Goal: Task Accomplishment & Management: Manage account settings

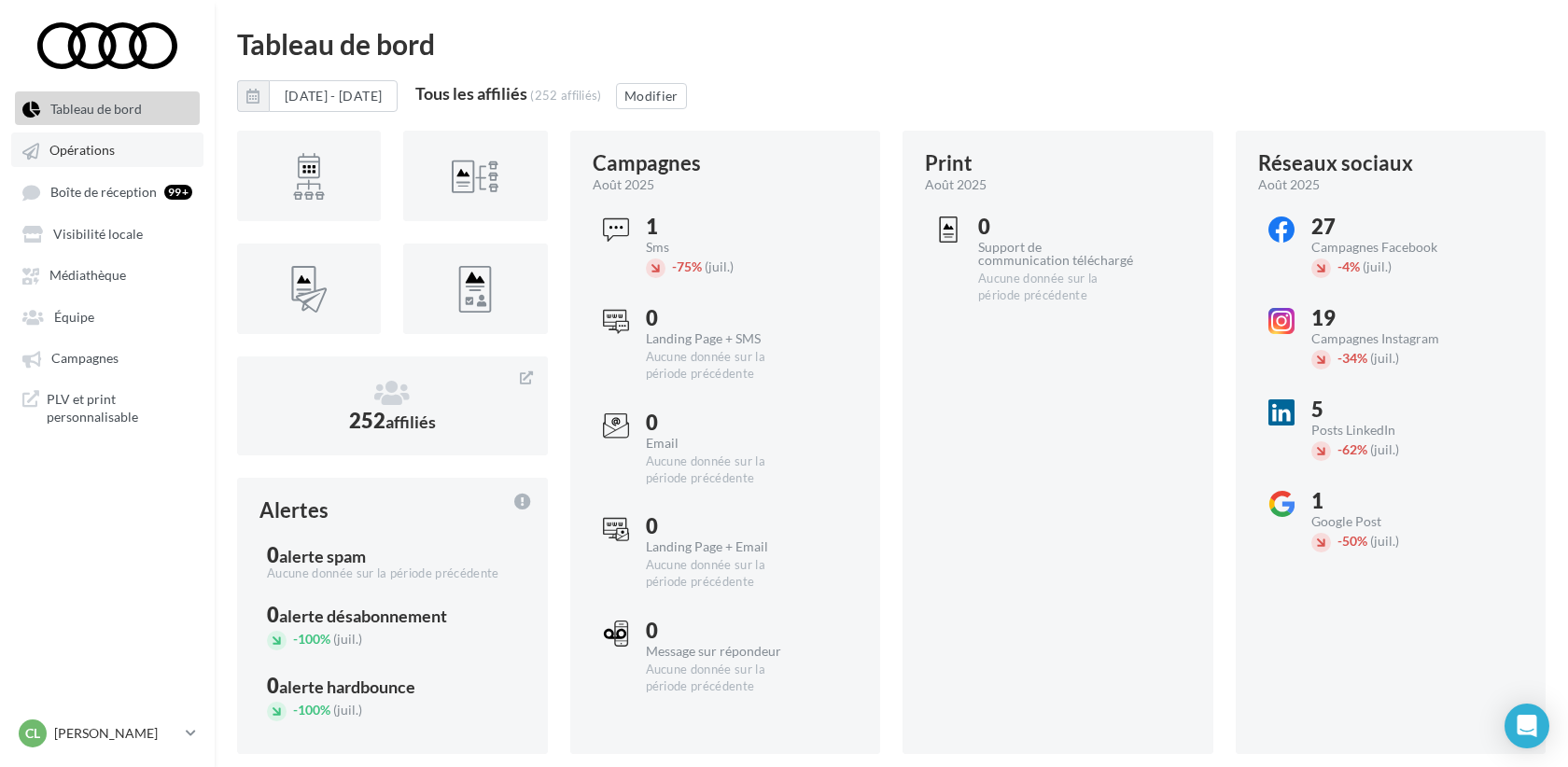
click at [100, 157] on span "Opérations" at bounding box center [82, 151] width 65 height 16
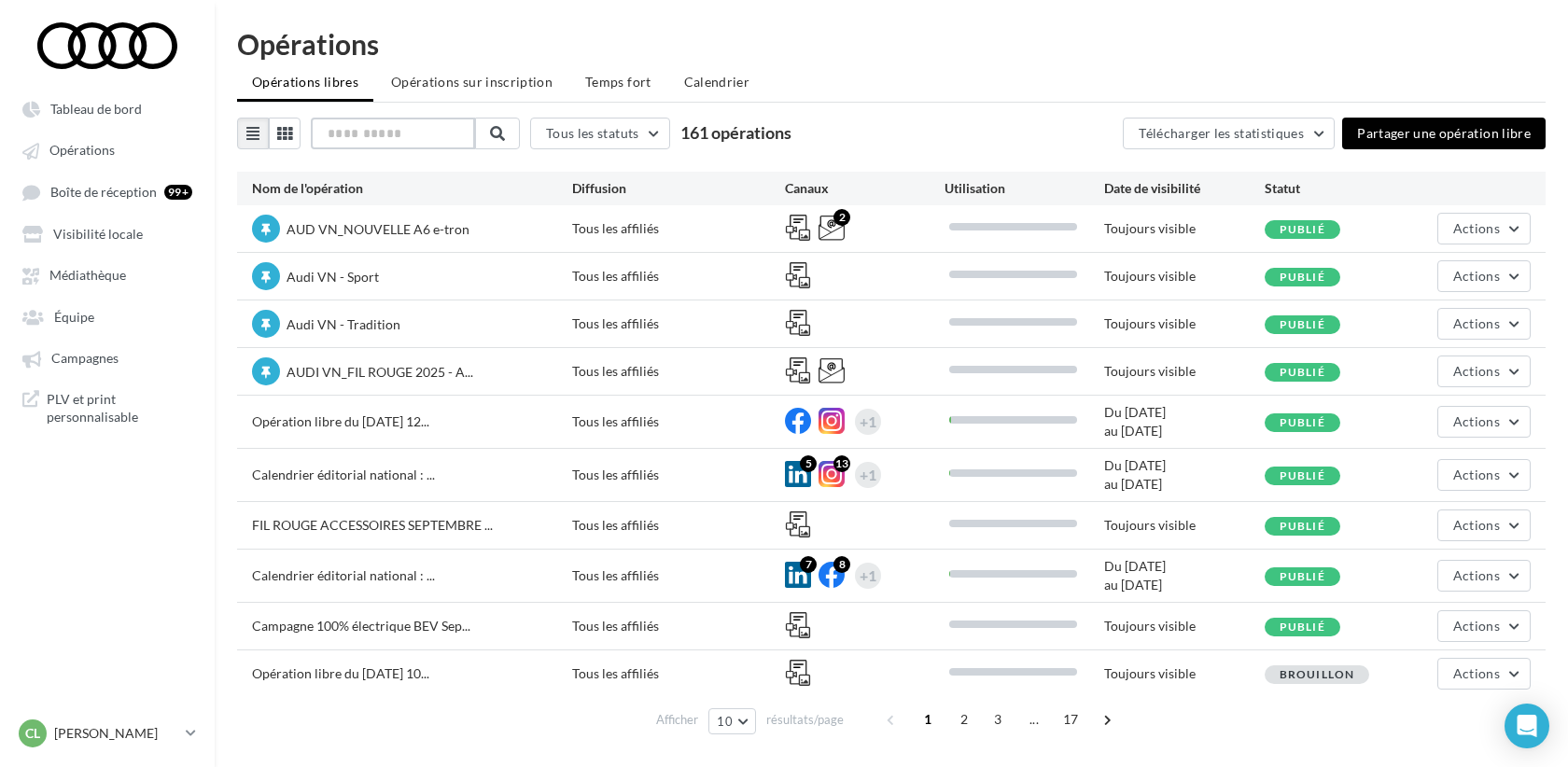
click at [408, 141] on input "text" at bounding box center [393, 134] width 164 height 32
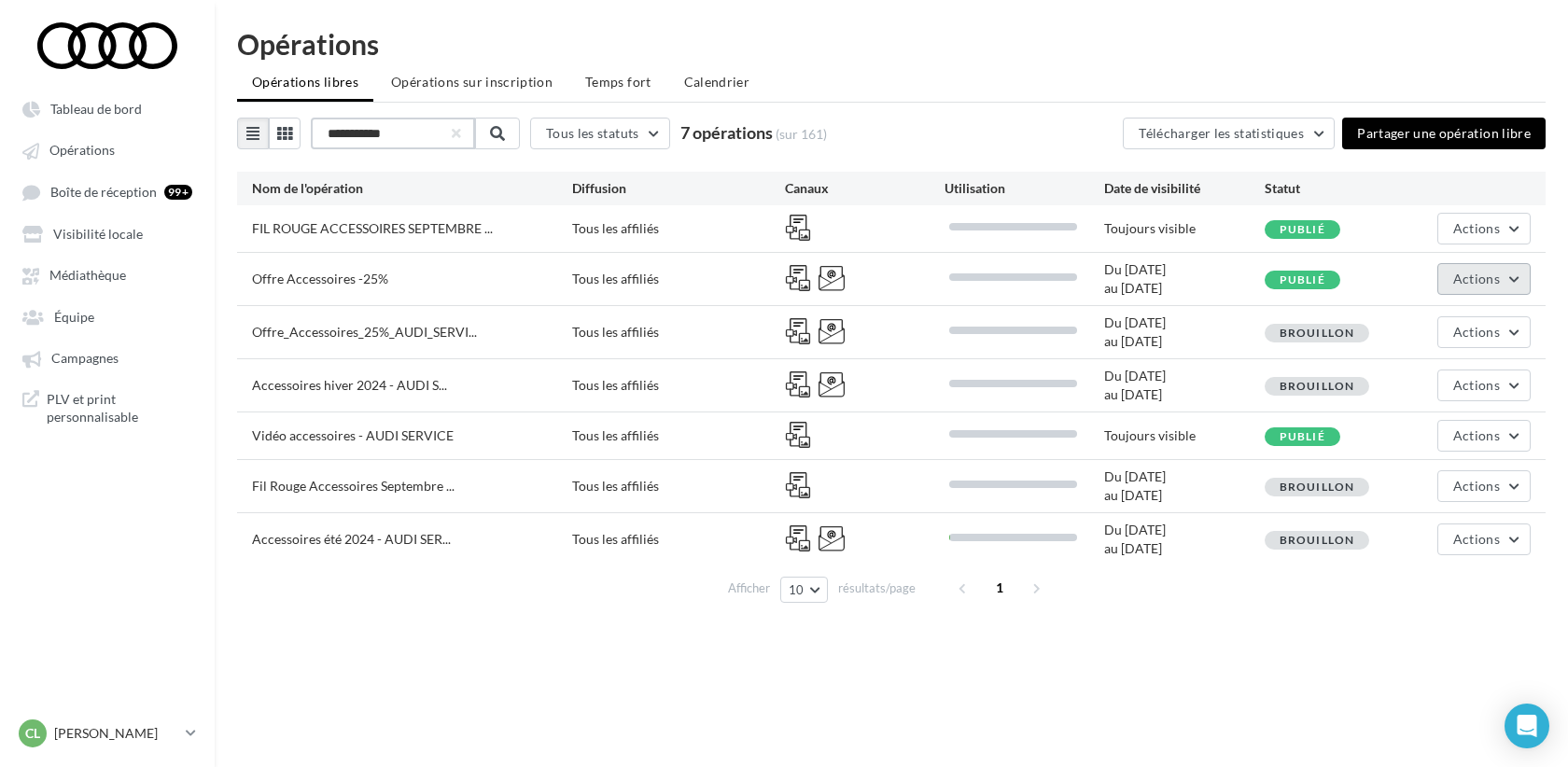
type input "**********"
click at [1470, 285] on span "Actions" at bounding box center [1476, 278] width 47 height 16
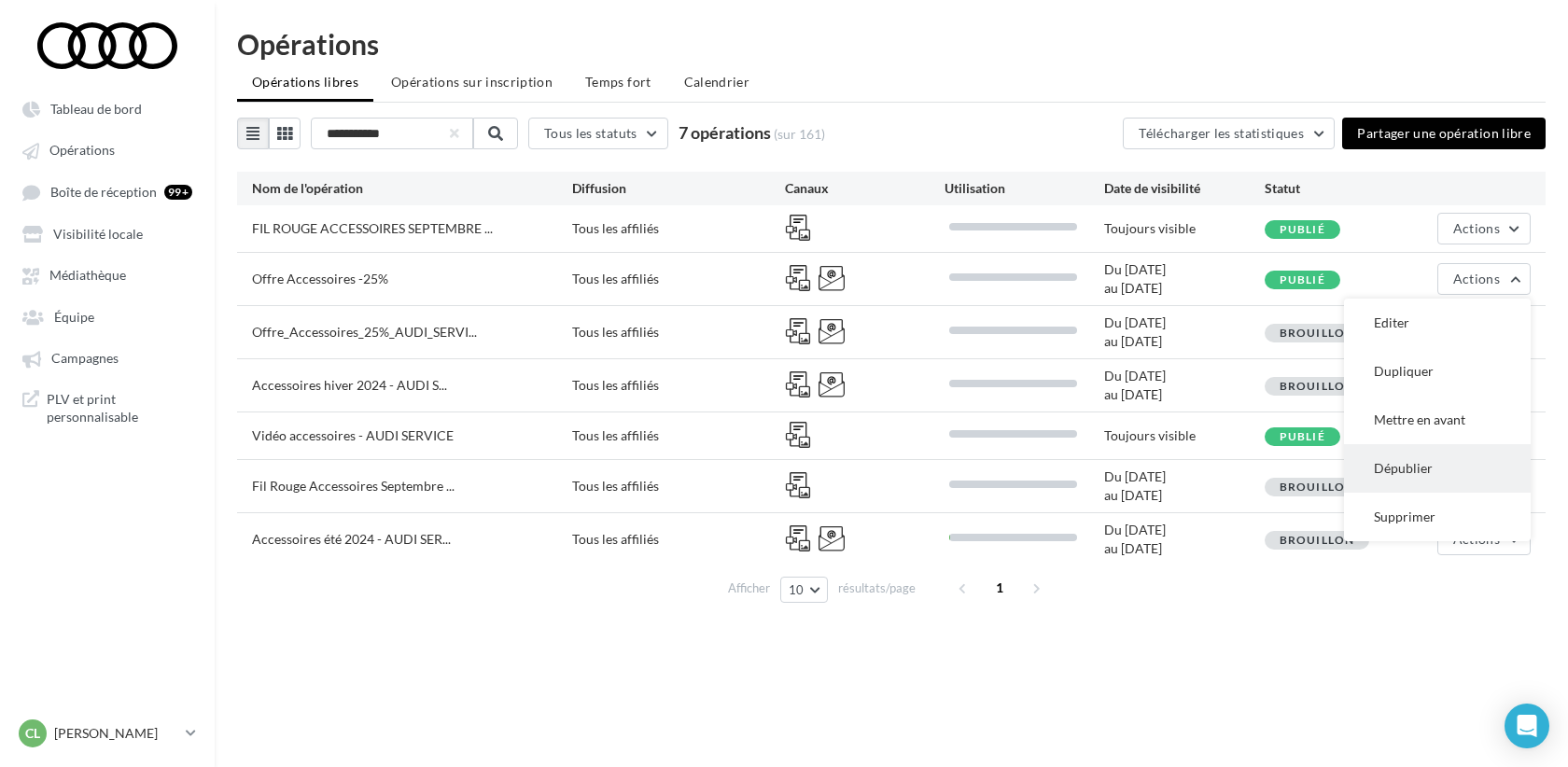
click at [1451, 460] on button "Dépublier" at bounding box center [1437, 468] width 186 height 49
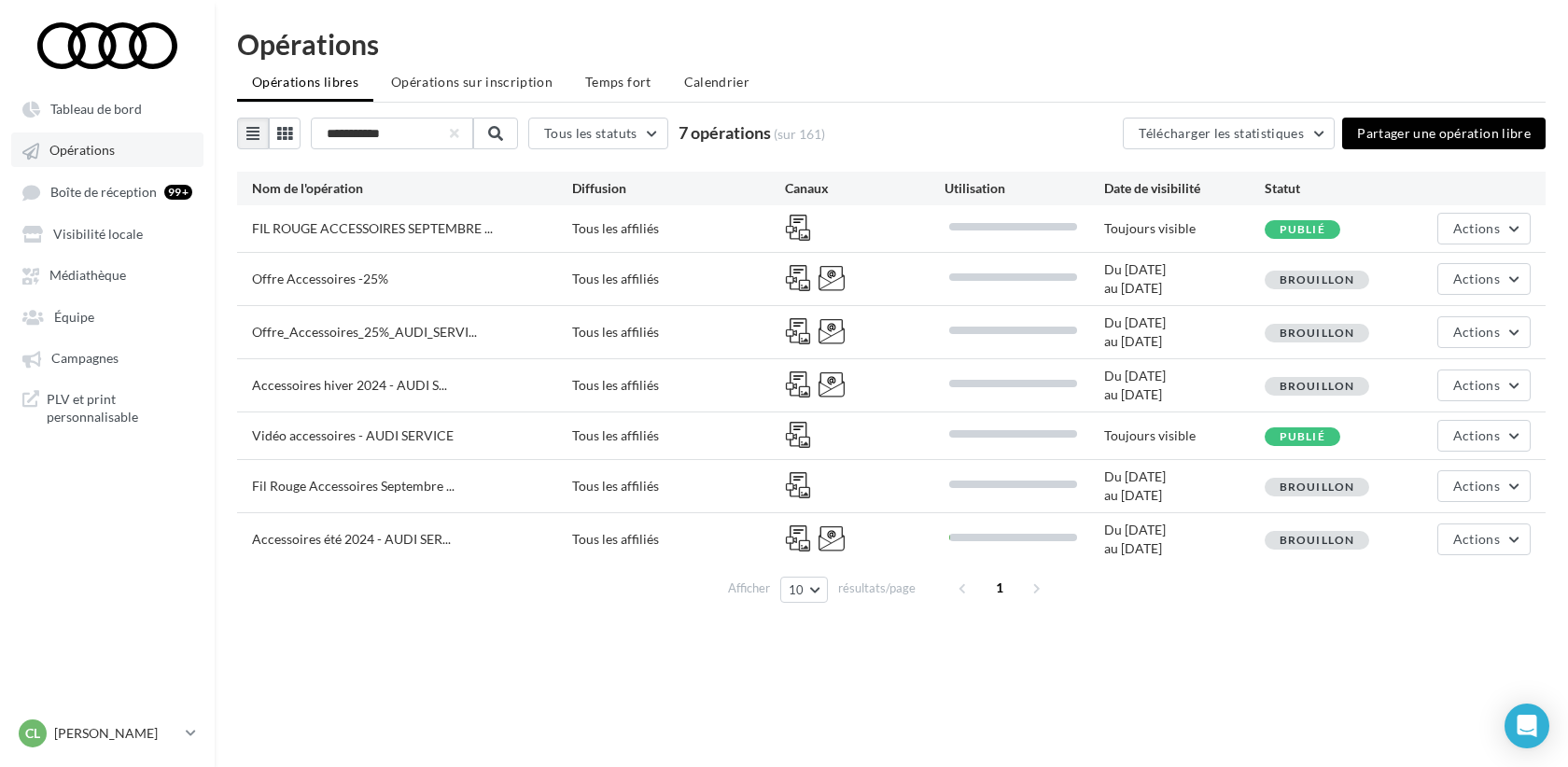
click at [83, 151] on span "Opérations" at bounding box center [82, 151] width 65 height 16
click at [94, 278] on span "Médiathèque" at bounding box center [87, 275] width 76 height 16
